Goal: Task Accomplishment & Management: Use online tool/utility

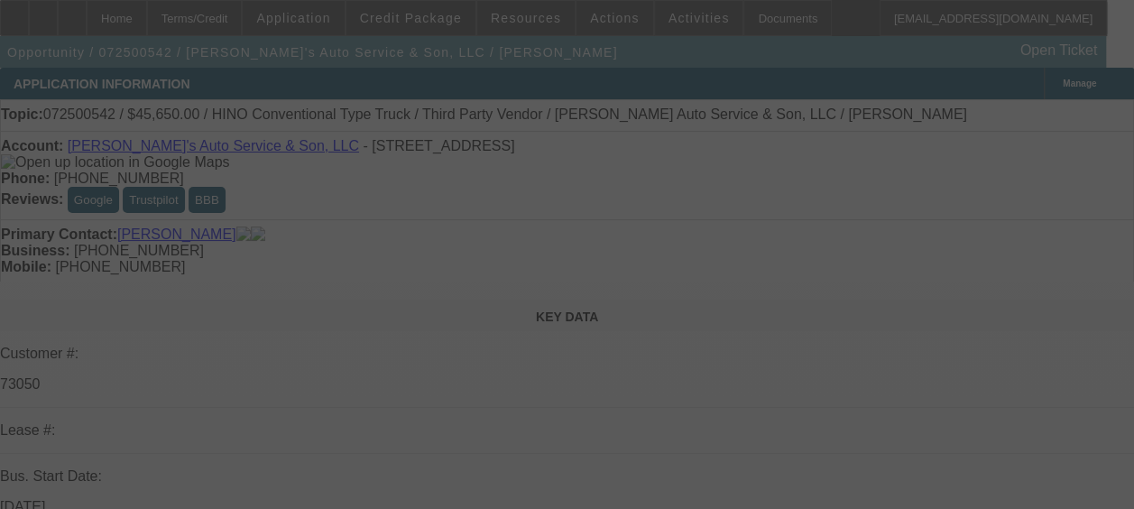
select select "0"
select select "0.1"
select select "0"
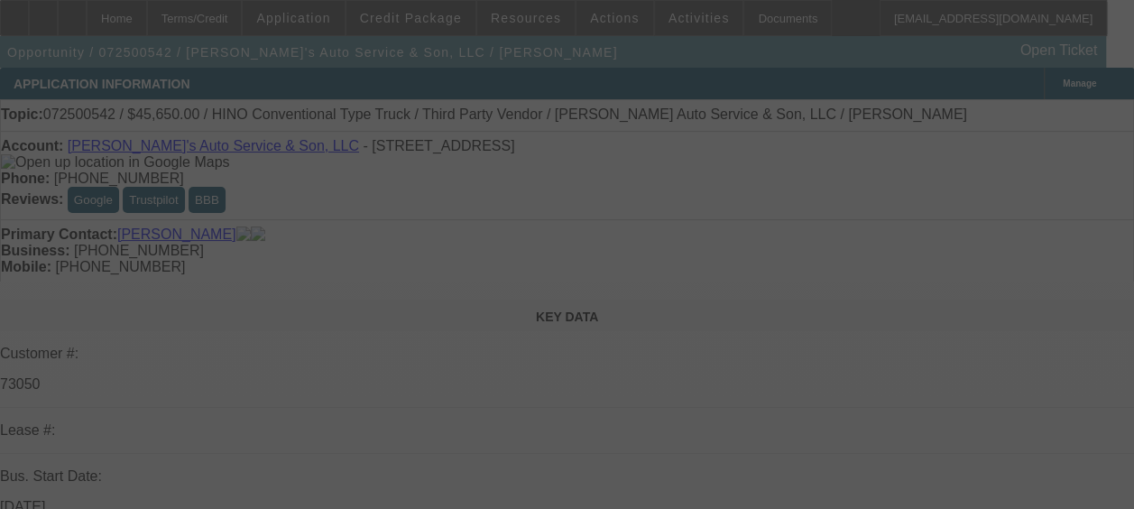
select select "0"
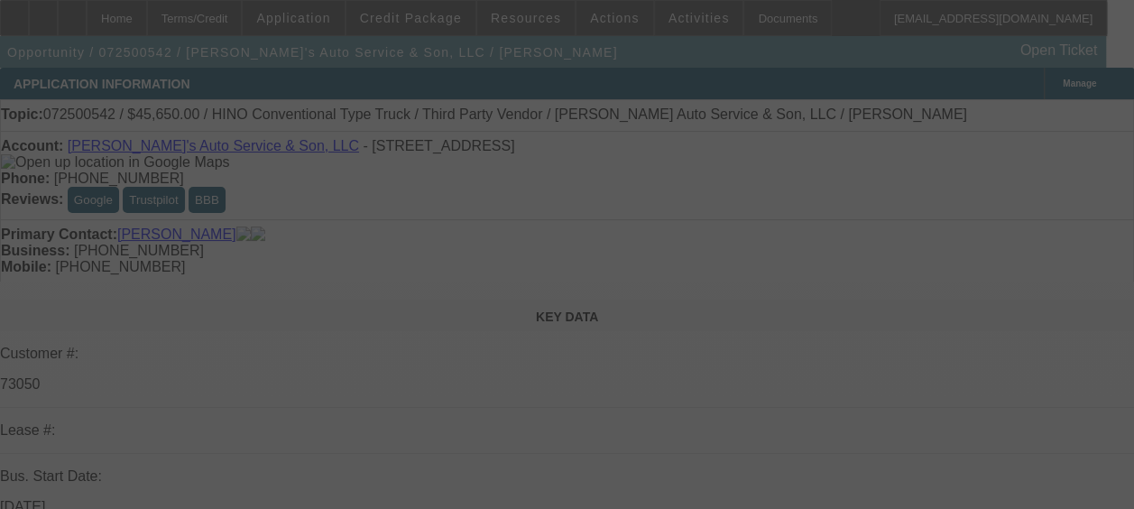
select select "0"
select select "0.1"
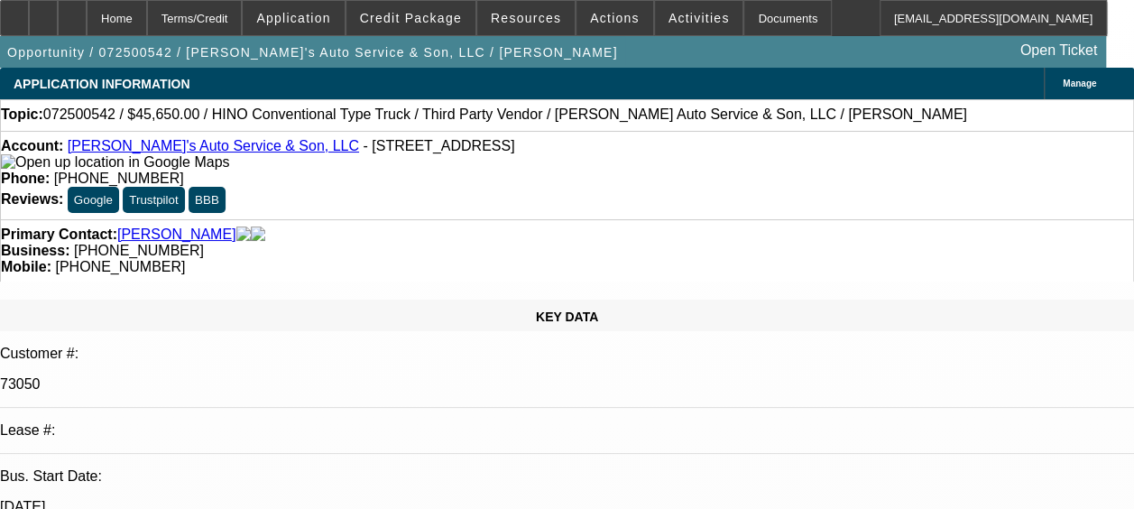
select select "1"
select select "4"
select select "1"
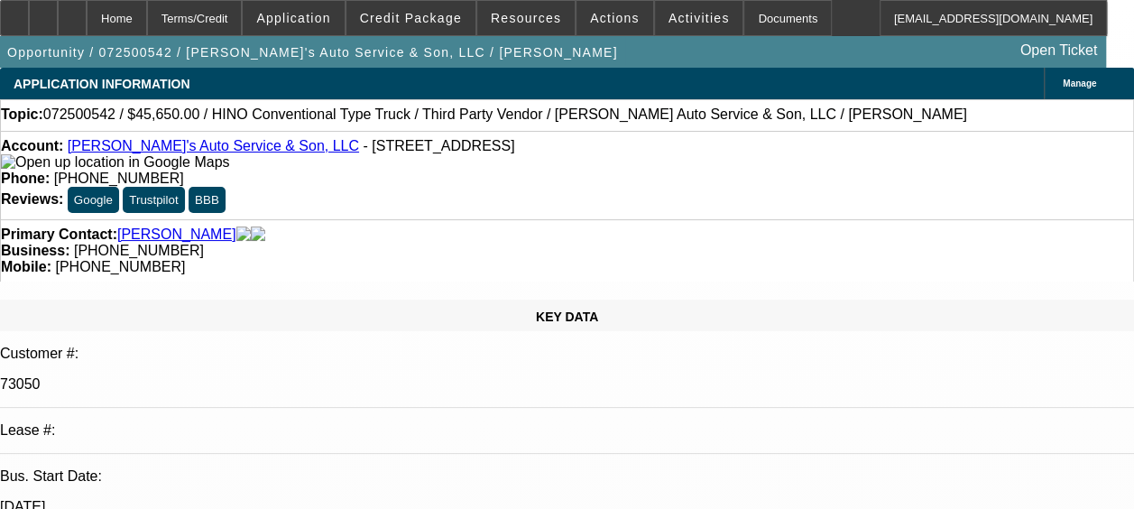
select select "6"
select select "1"
select select "6"
select select "1"
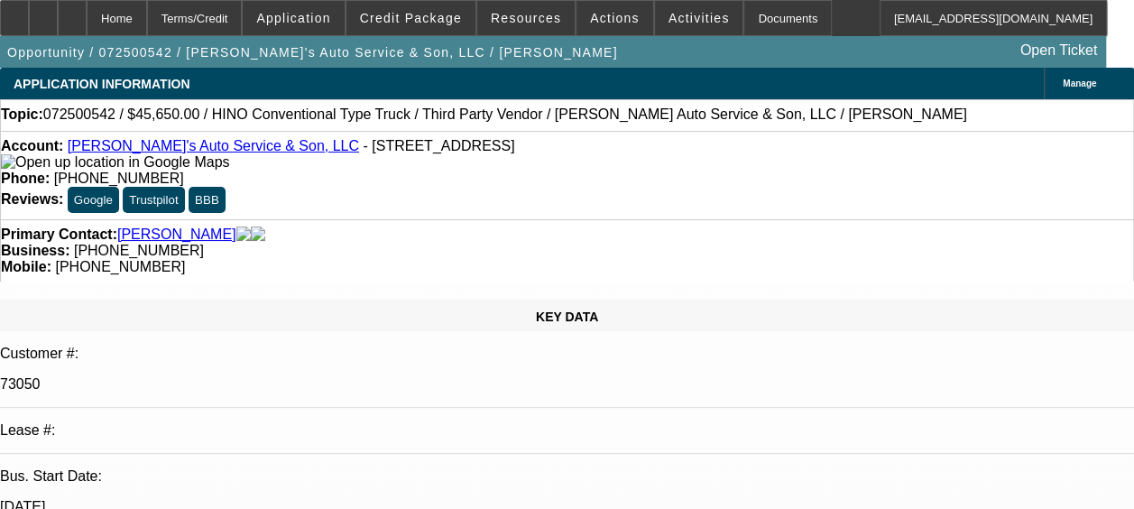
select select "1"
select select "4"
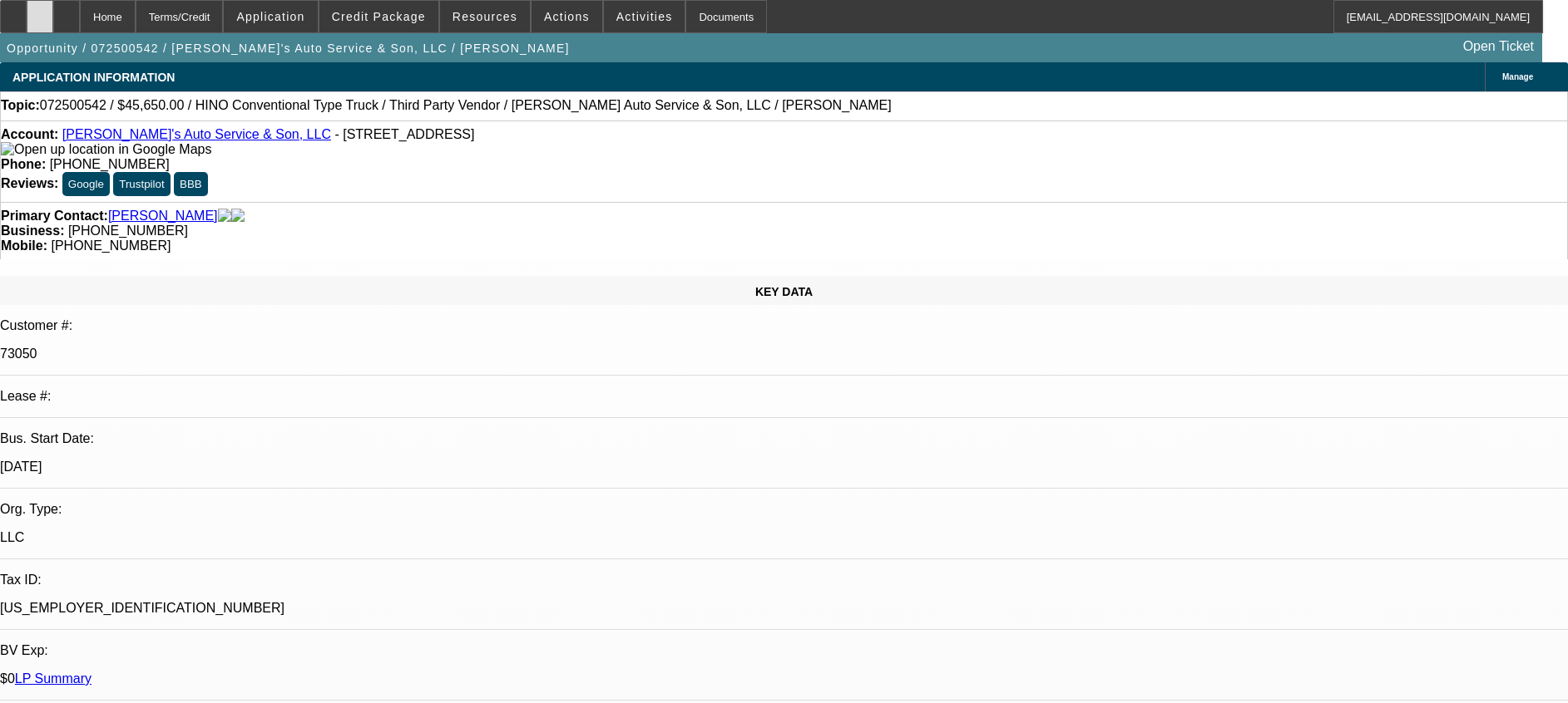
click at [53, 6] on div at bounding box center [40, 17] width 27 height 33
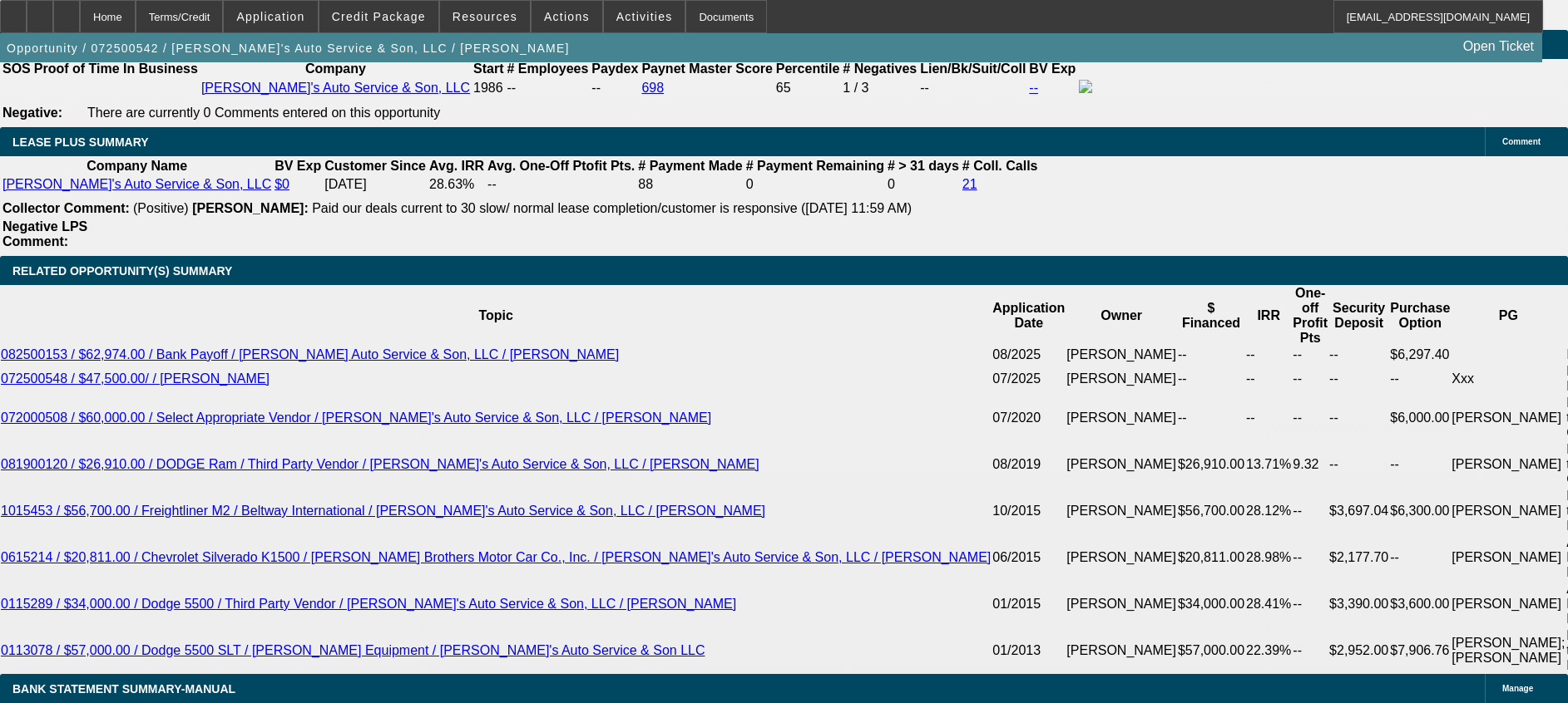
scroll to position [2734, 0]
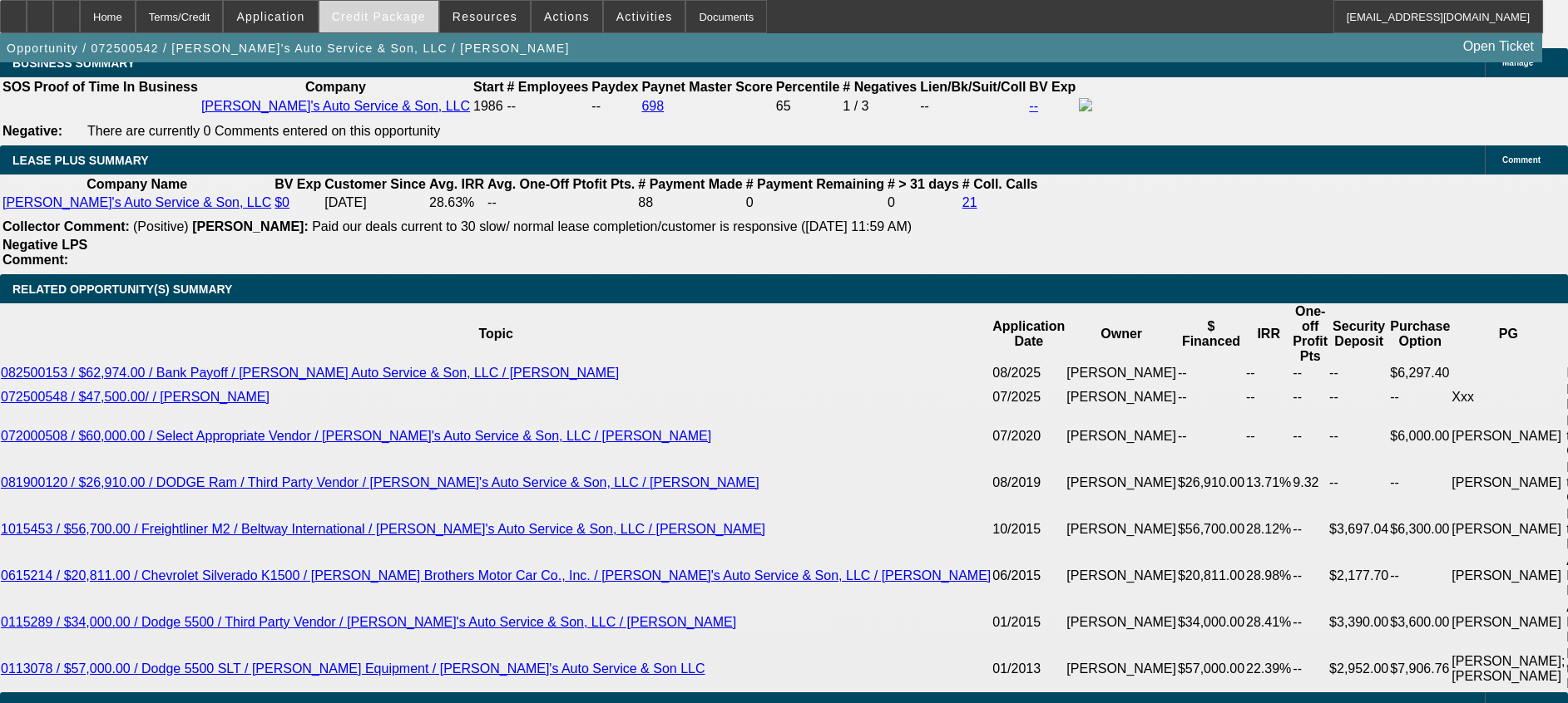
click at [371, 23] on span at bounding box center [378, 16] width 119 height 40
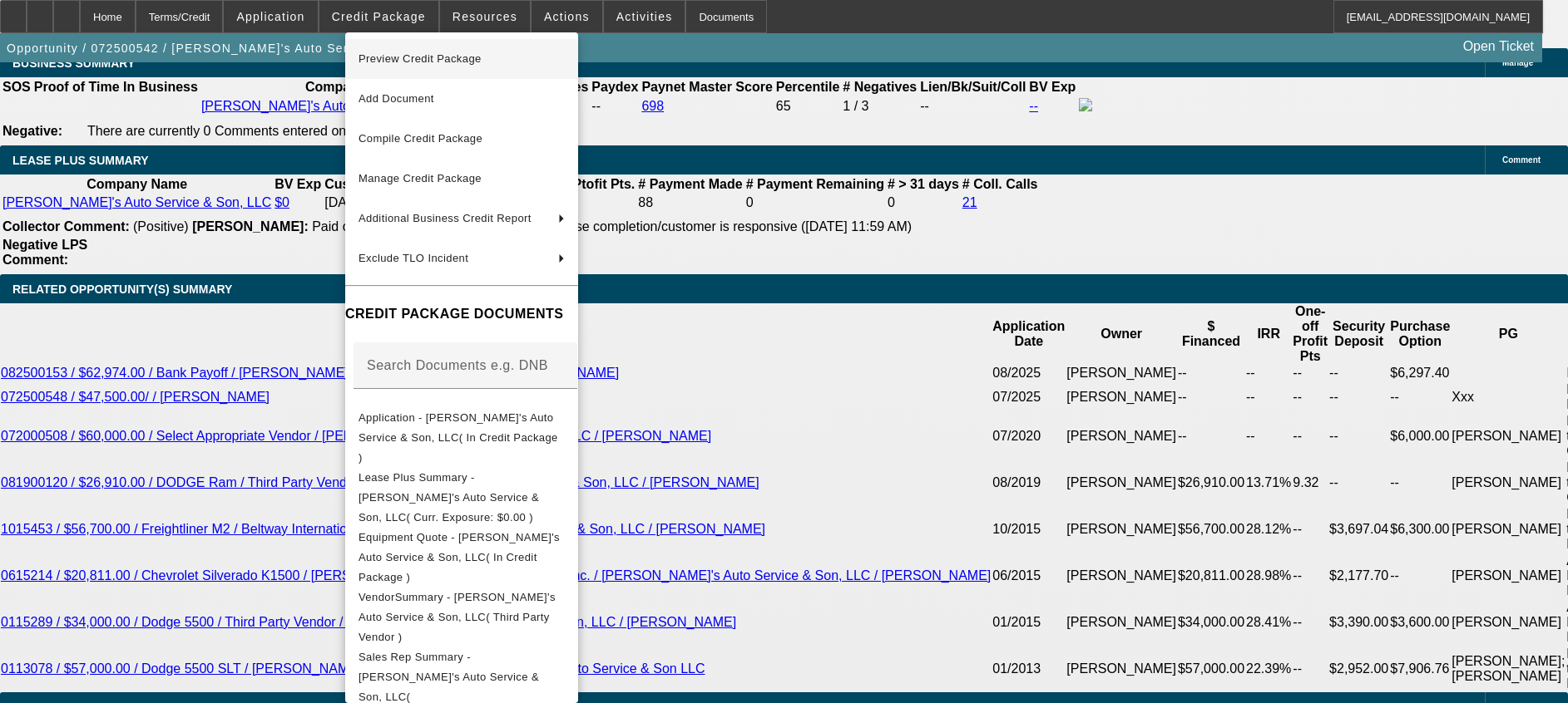
click at [471, 64] on span "Preview Credit Package" at bounding box center [420, 59] width 124 height 13
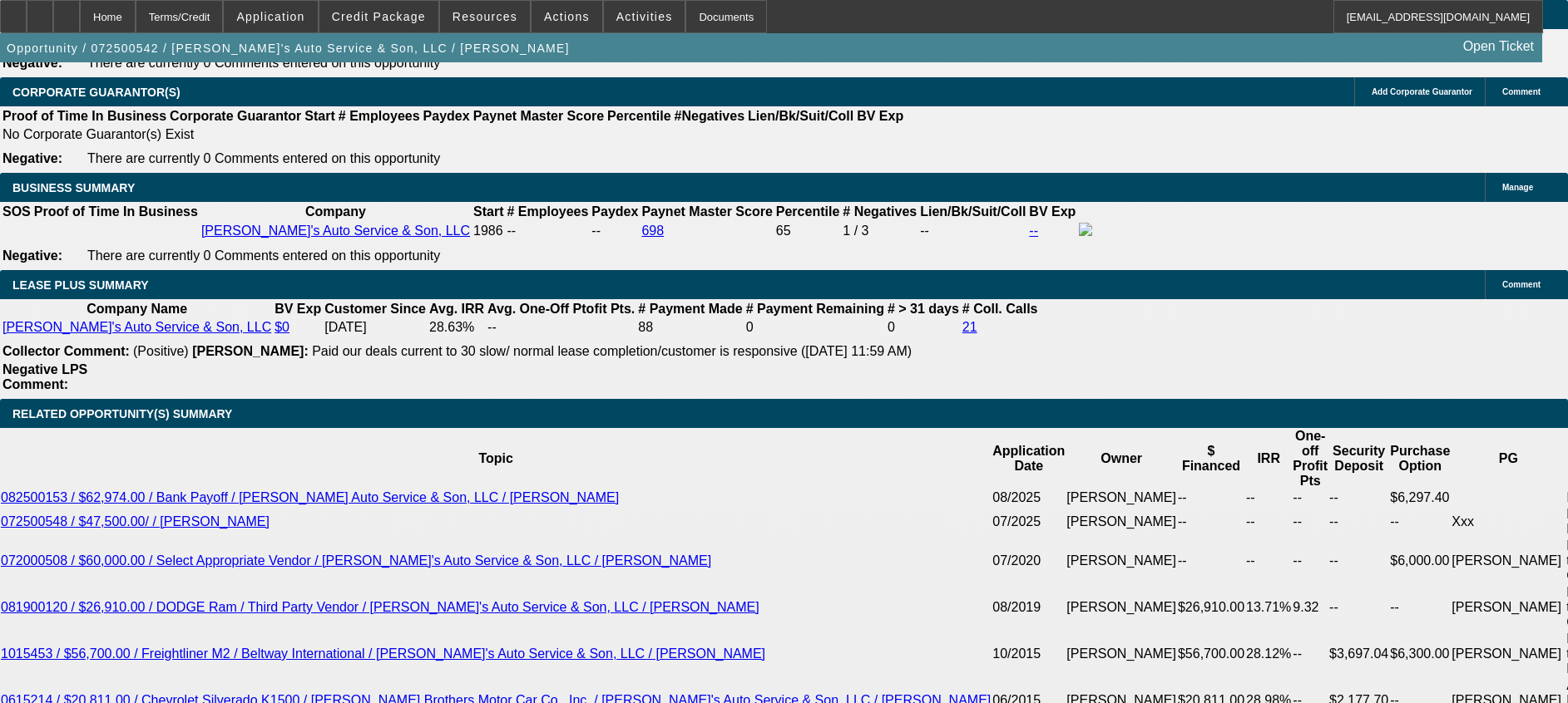
scroll to position [2360, 0]
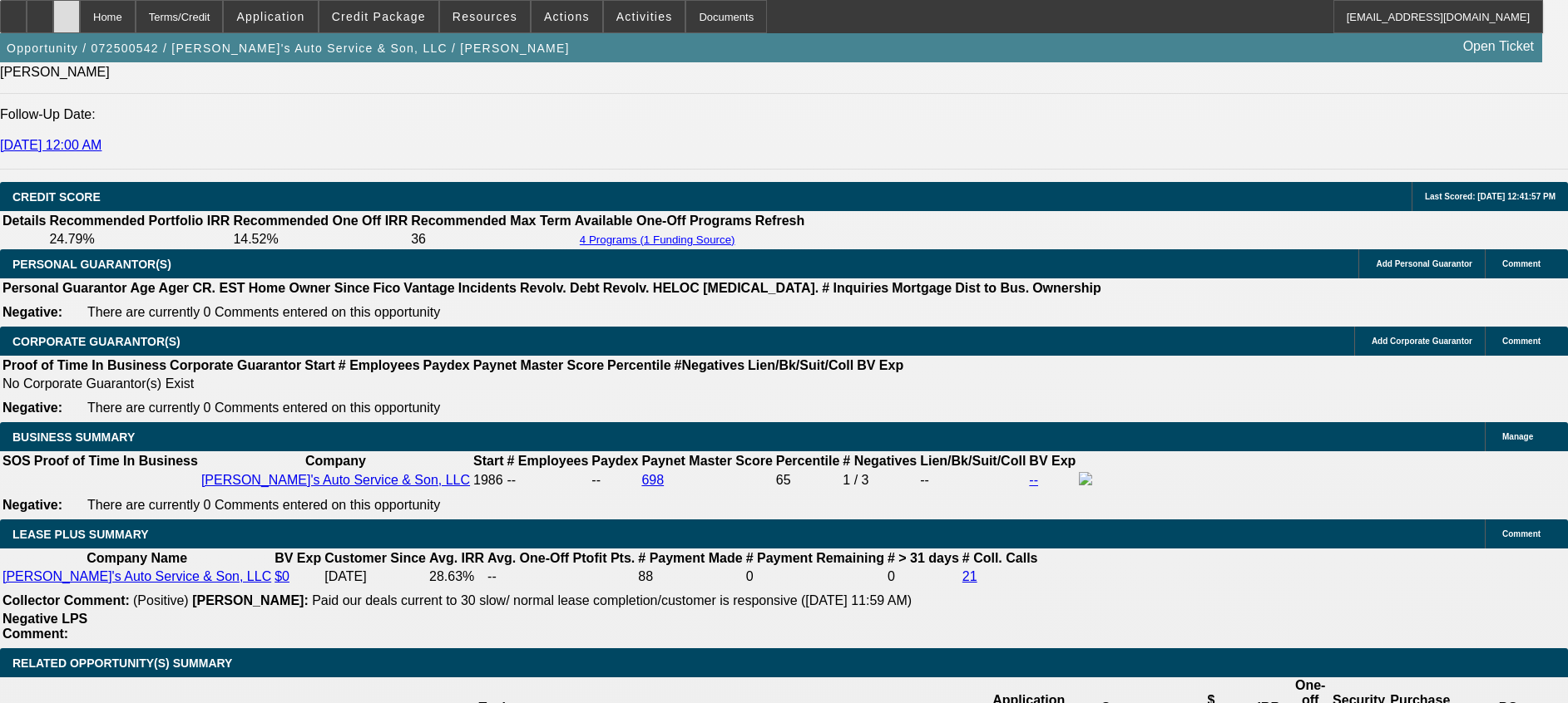
click at [80, 9] on div at bounding box center [66, 17] width 27 height 33
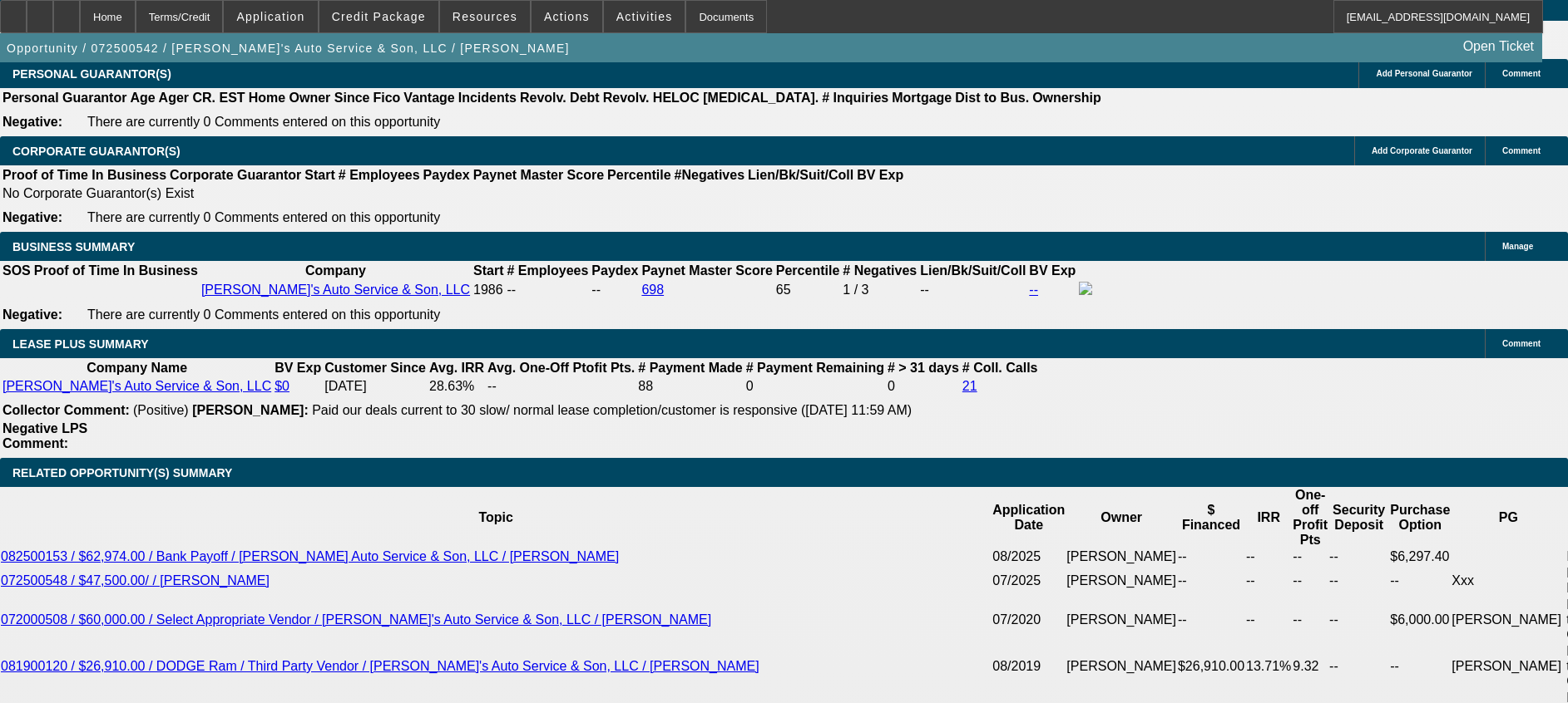
select select "0"
select select "0.1"
select select "0"
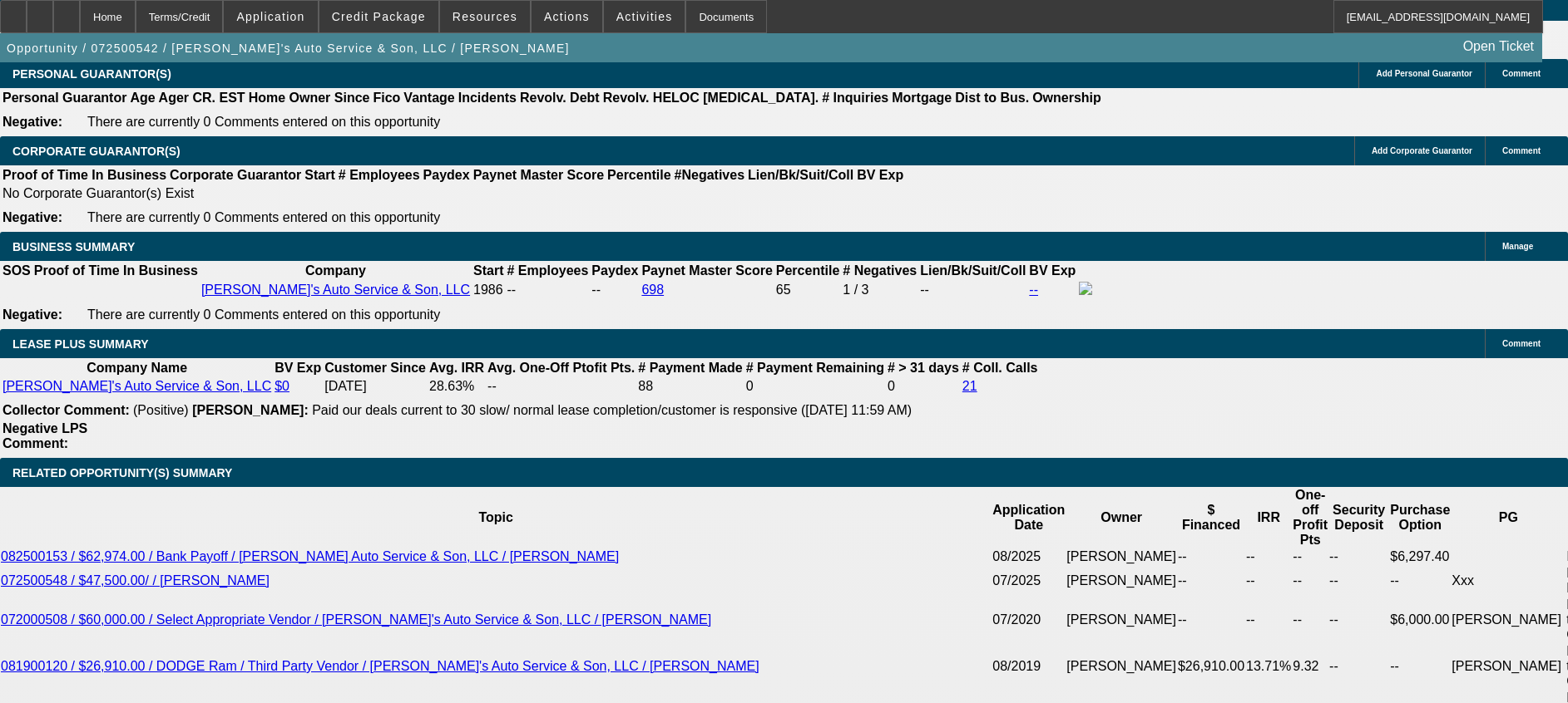
select select "0"
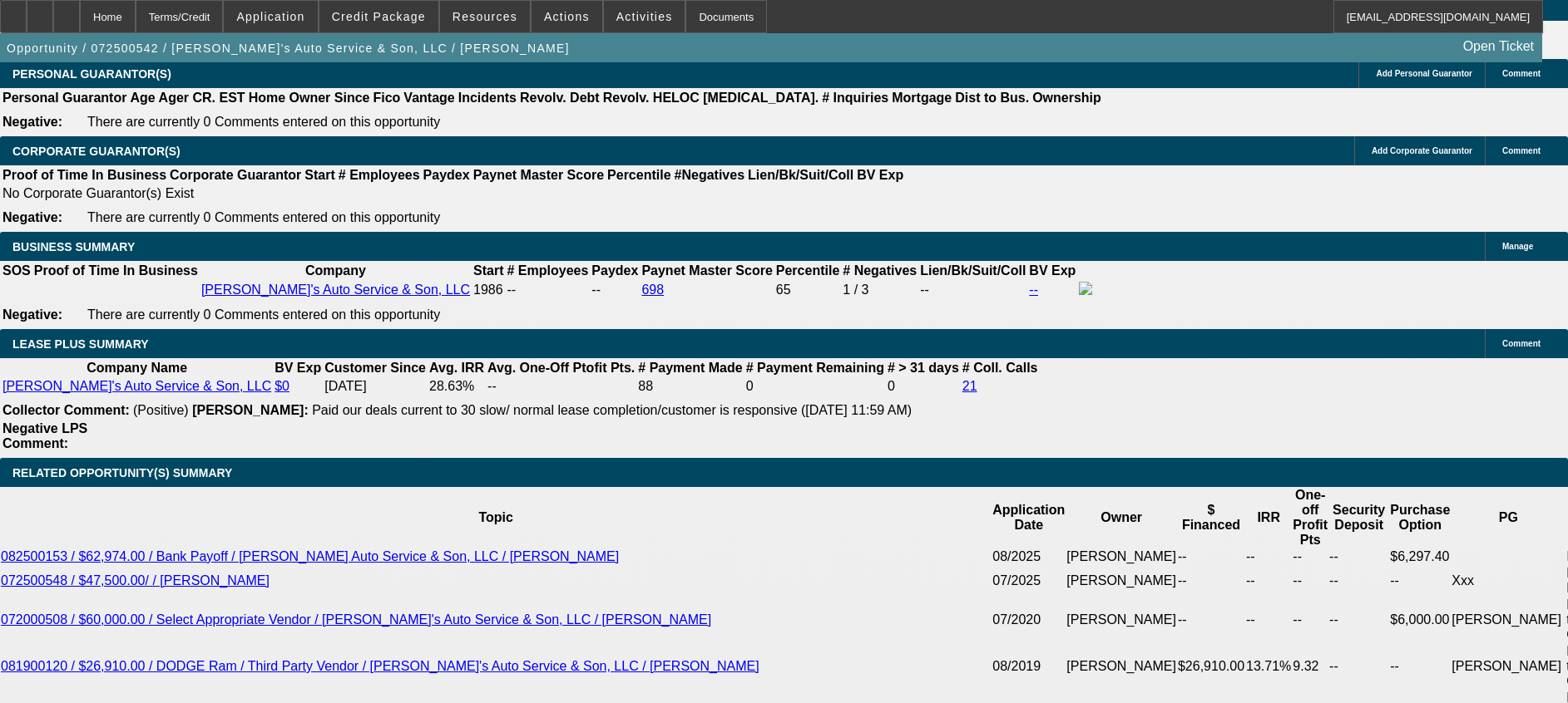
select select "0"
select select "0.1"
select select "1"
select select "4"
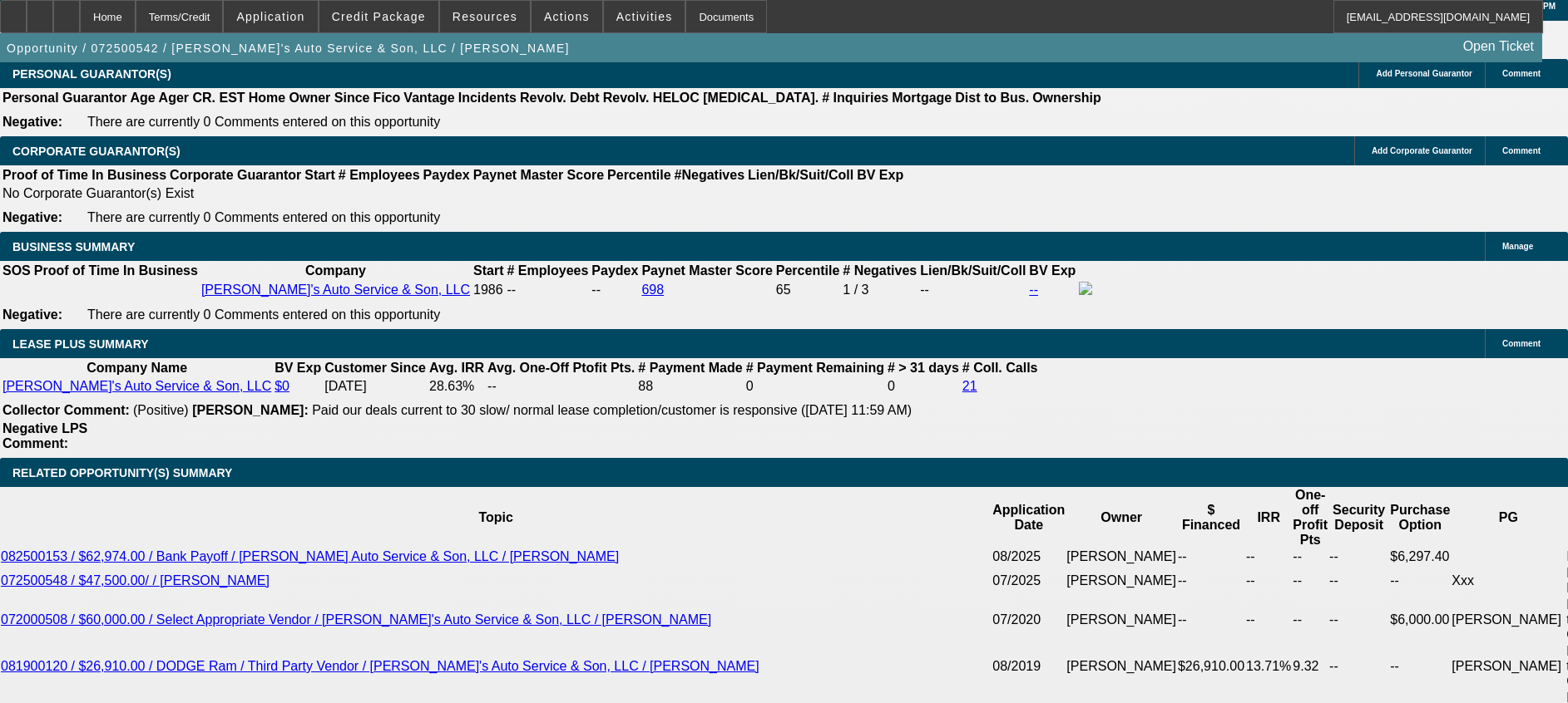
select select "1"
select select "6"
select select "1"
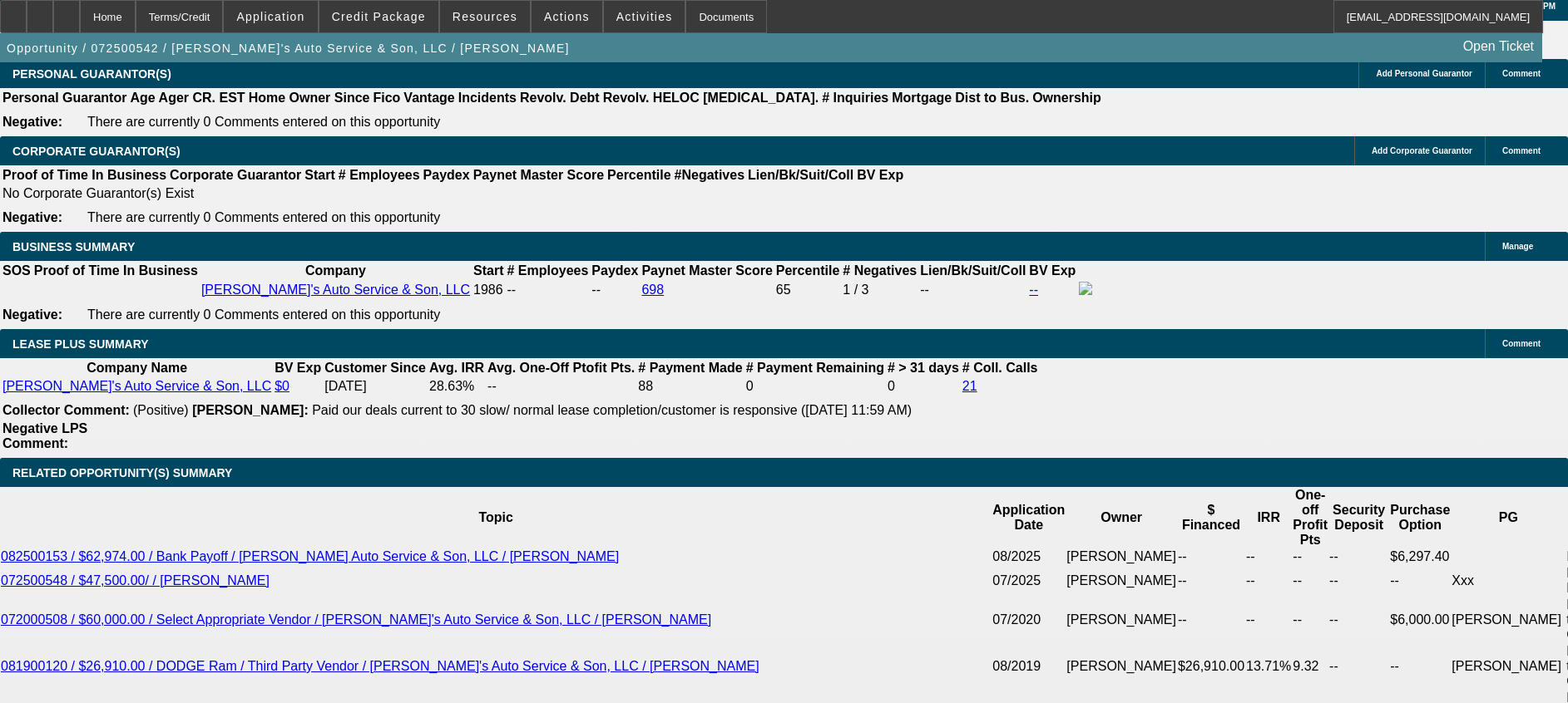
select select "6"
select select "1"
select select "4"
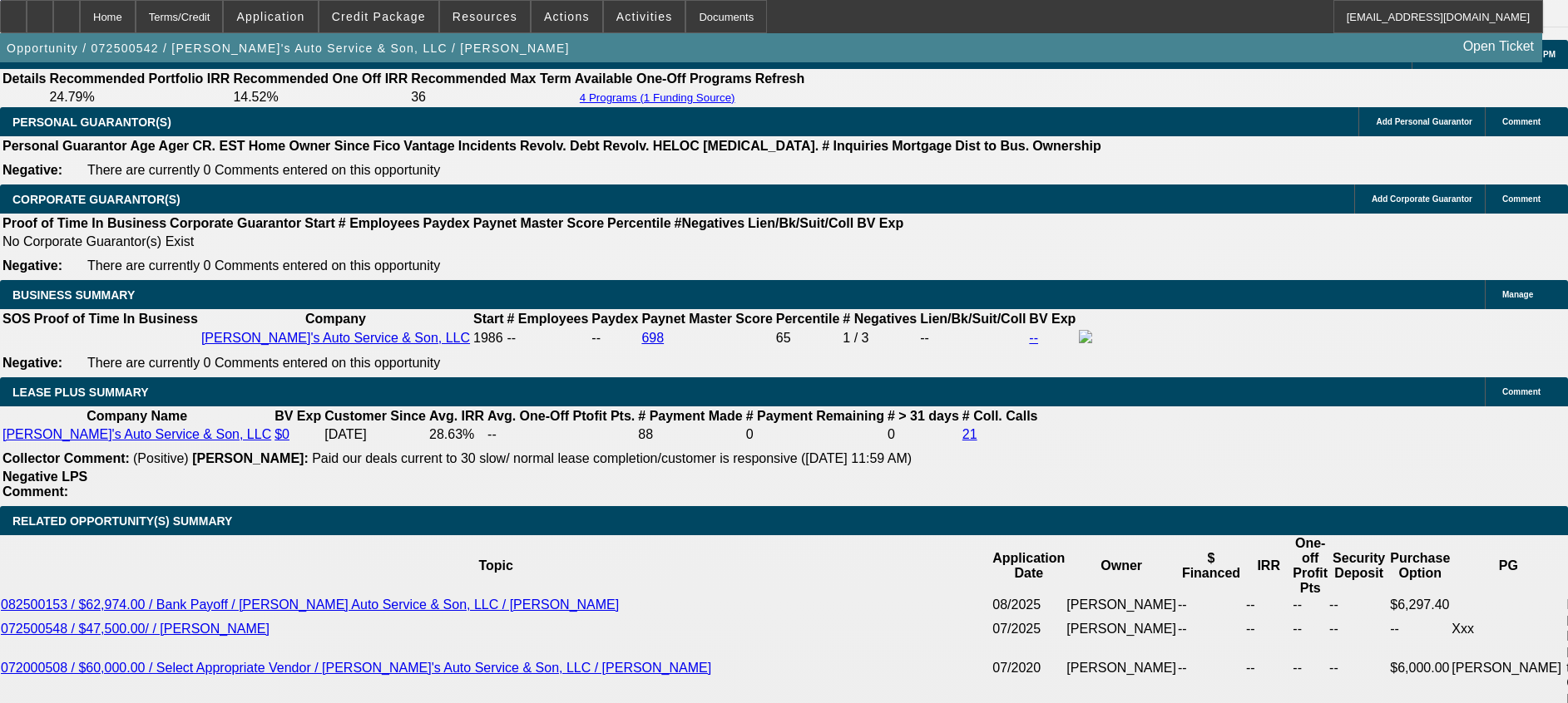
scroll to position [2367, 0]
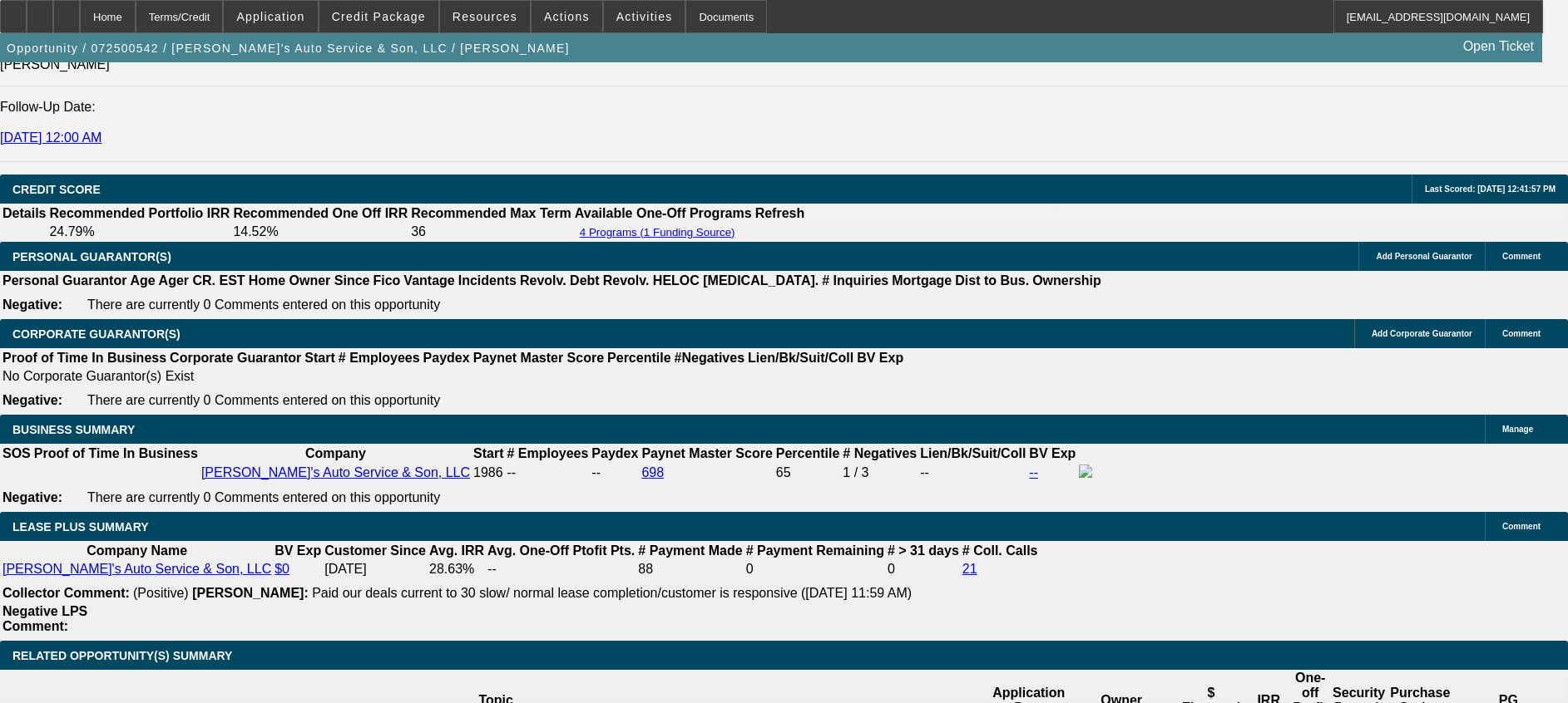
drag, startPoint x: 1462, startPoint y: 632, endPoint x: 1444, endPoint y: 627, distance: 18.7
